Goal: Task Accomplishment & Management: Manage account settings

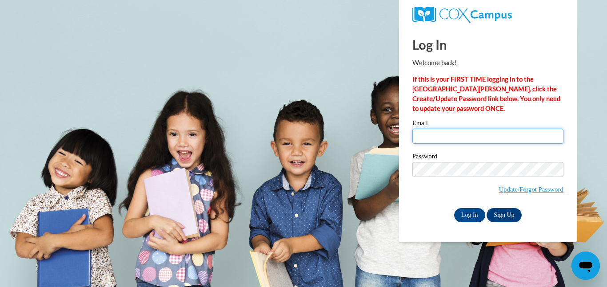
click at [465, 131] on input "Email" at bounding box center [487, 136] width 151 height 15
type input "[EMAIL_ADDRESS][DOMAIN_NAME]"
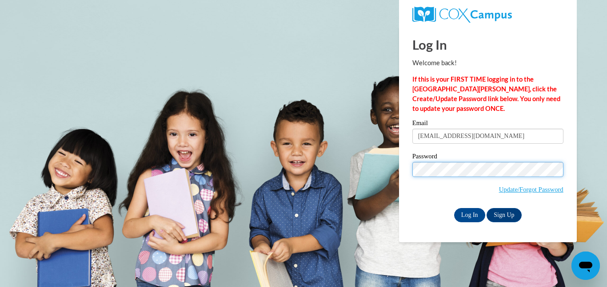
click at [454, 208] on input "Log In" at bounding box center [469, 215] width 31 height 14
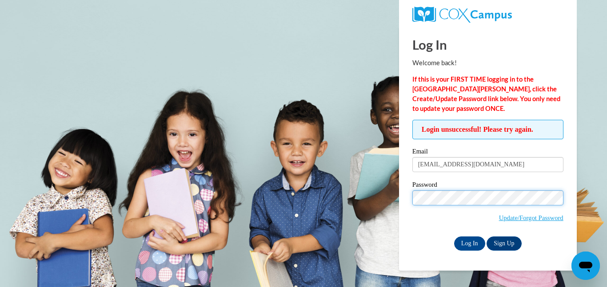
click at [454, 237] on input "Log In" at bounding box center [469, 244] width 31 height 14
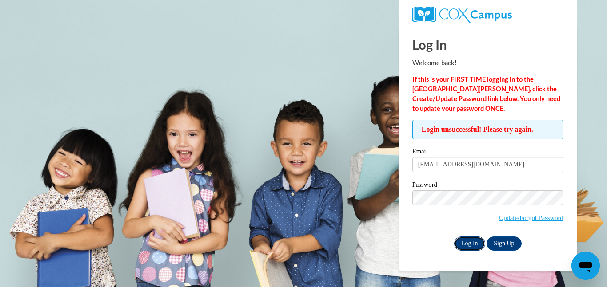
click at [480, 242] on input "Log In" at bounding box center [469, 244] width 31 height 14
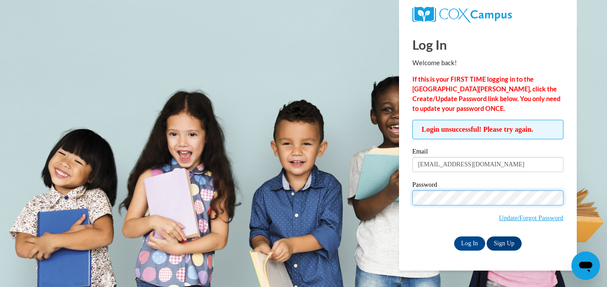
click at [454, 237] on input "Log In" at bounding box center [469, 244] width 31 height 14
